Goal: Task Accomplishment & Management: Manage account settings

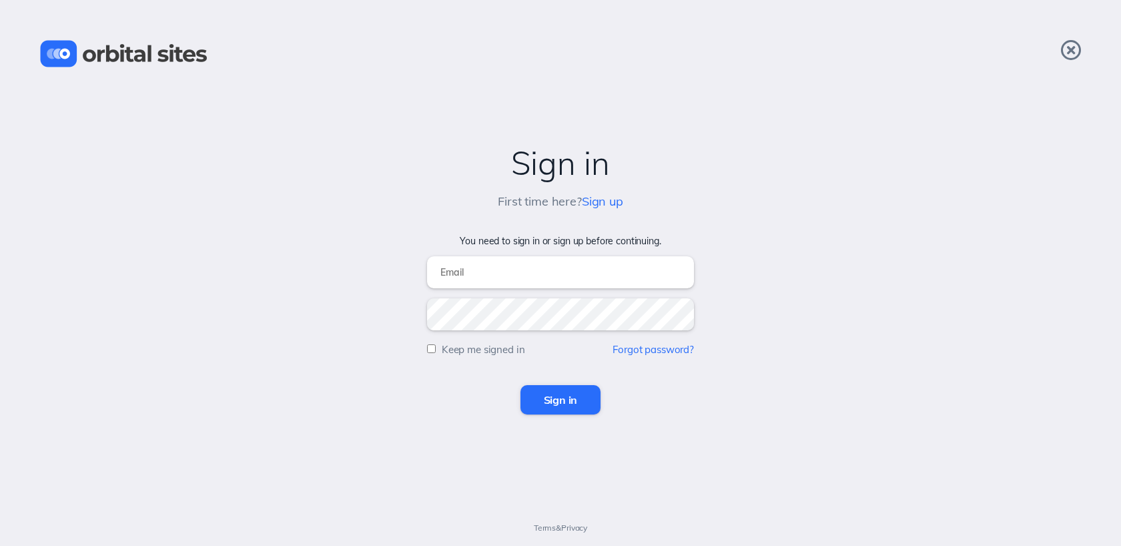
type input "[EMAIL_ADDRESS][DOMAIN_NAME]"
click at [544, 408] on input "Sign in" at bounding box center [560, 399] width 81 height 29
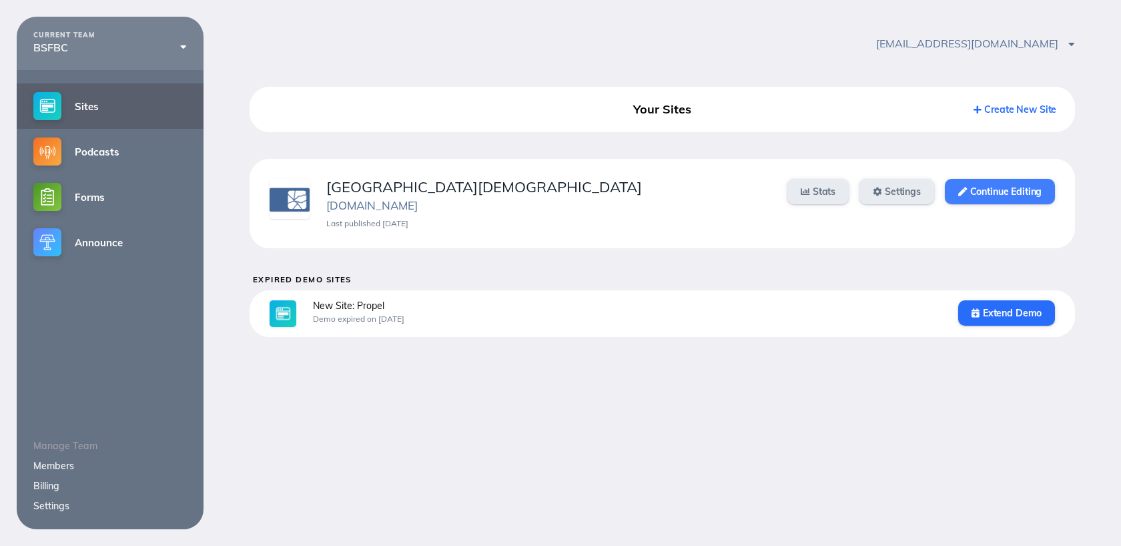
click at [988, 189] on link "Continue Editing" at bounding box center [999, 191] width 110 height 25
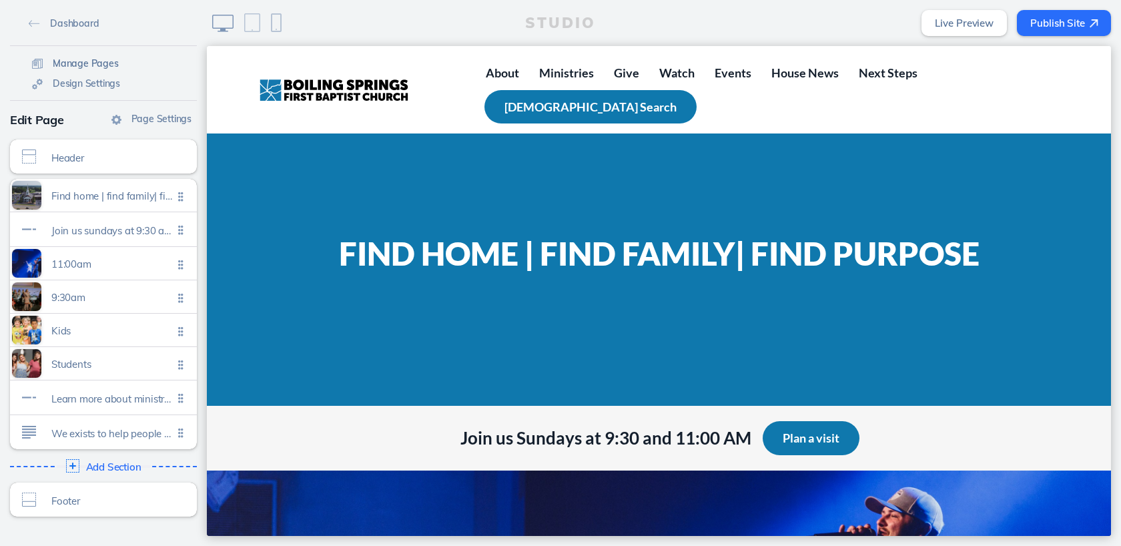
click at [99, 56] on link "Manage Pages" at bounding box center [75, 63] width 97 height 20
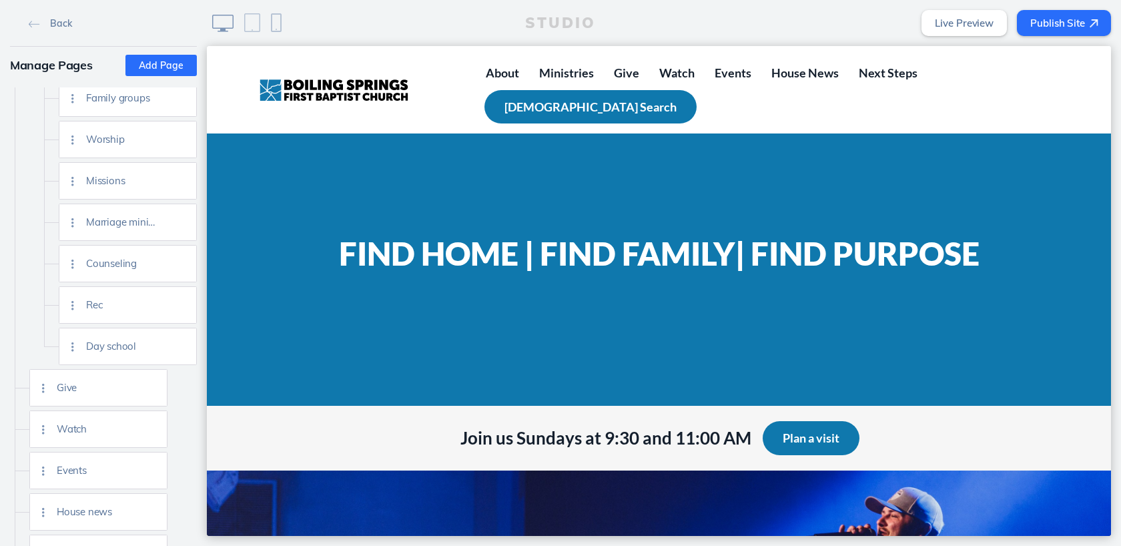
scroll to position [448, 0]
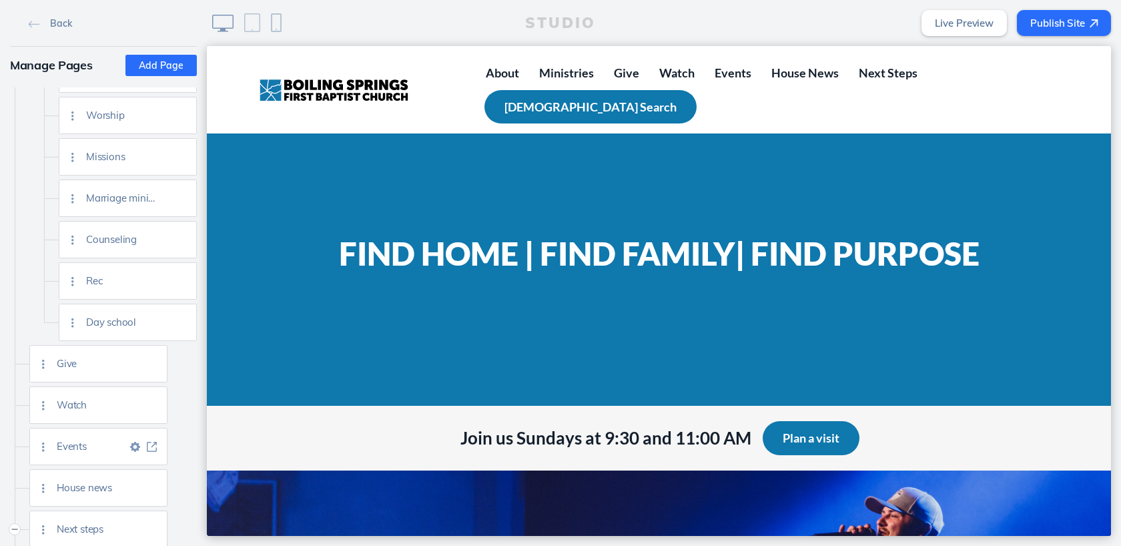
click at [155, 448] on img at bounding box center [152, 447] width 10 height 10
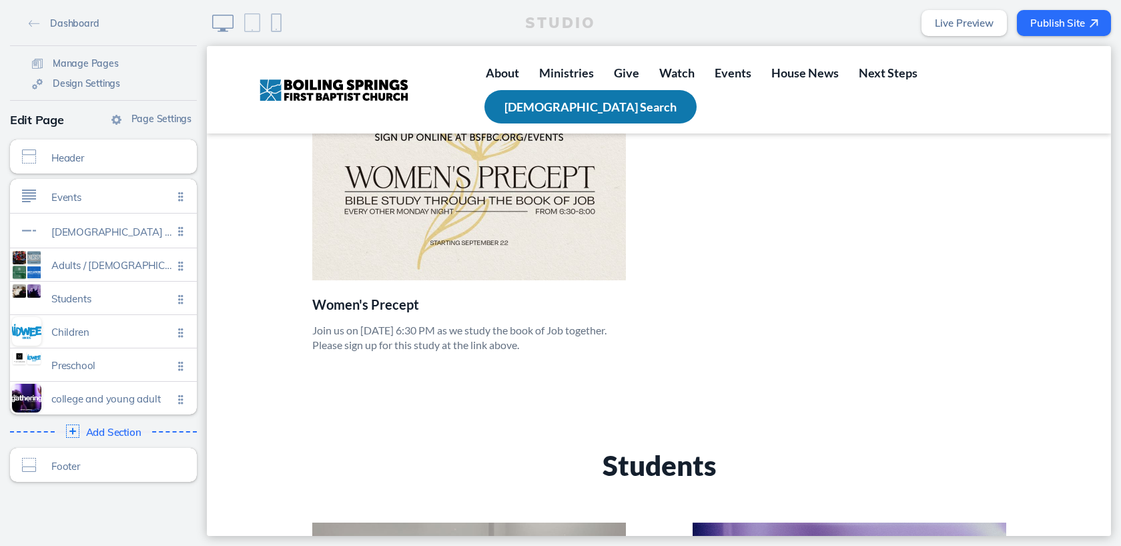
scroll to position [1893, 0]
click at [97, 62] on span "Manage Pages" at bounding box center [86, 63] width 66 height 12
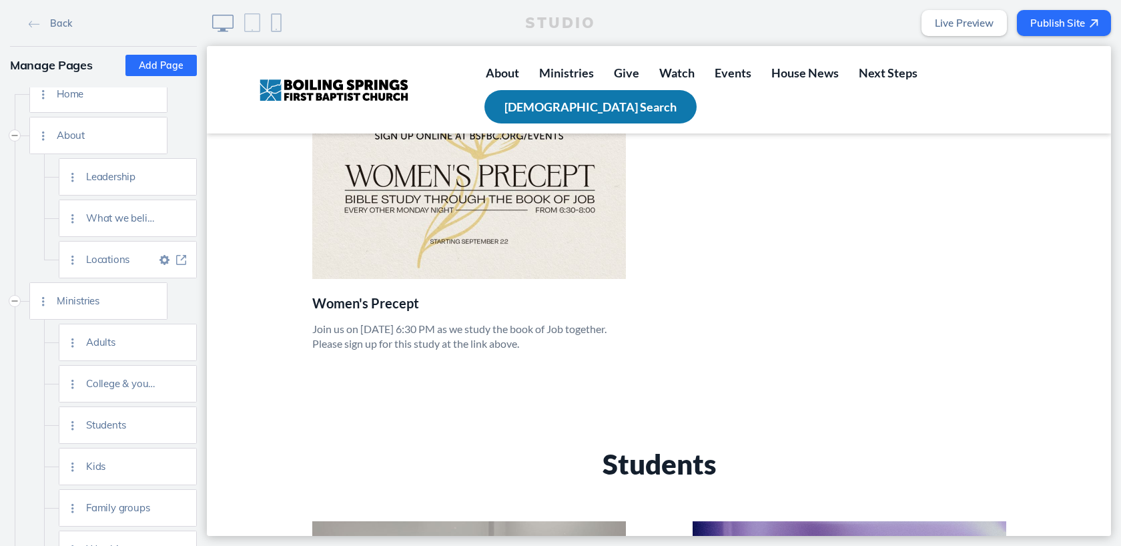
scroll to position [15, 0]
click at [179, 342] on img at bounding box center [181, 341] width 10 height 10
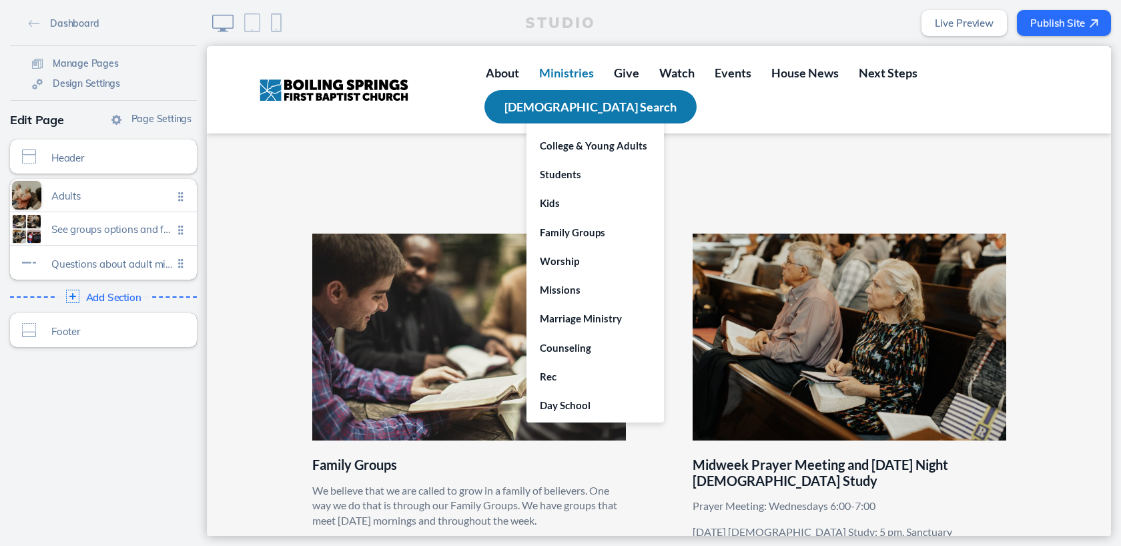
scroll to position [238, 0]
